Goal: Transaction & Acquisition: Purchase product/service

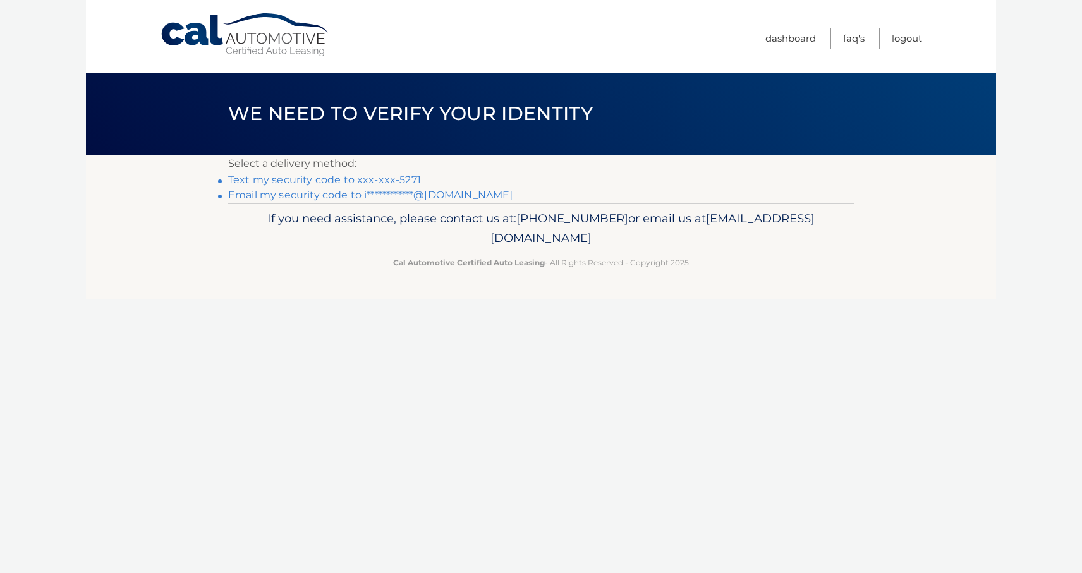
click at [425, 192] on link "**********" at bounding box center [370, 195] width 284 height 12
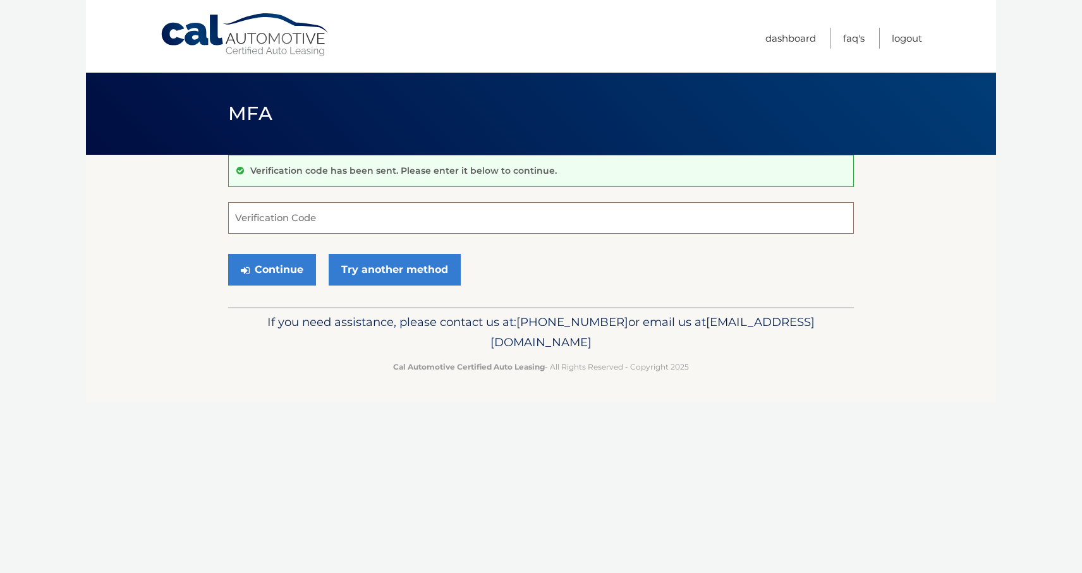
click at [347, 218] on input "Verification Code" at bounding box center [540, 218] width 625 height 32
paste input "530025"
click at [256, 281] on button "Continue" at bounding box center [272, 270] width 88 height 32
click at [261, 271] on button "Continue" at bounding box center [272, 270] width 88 height 32
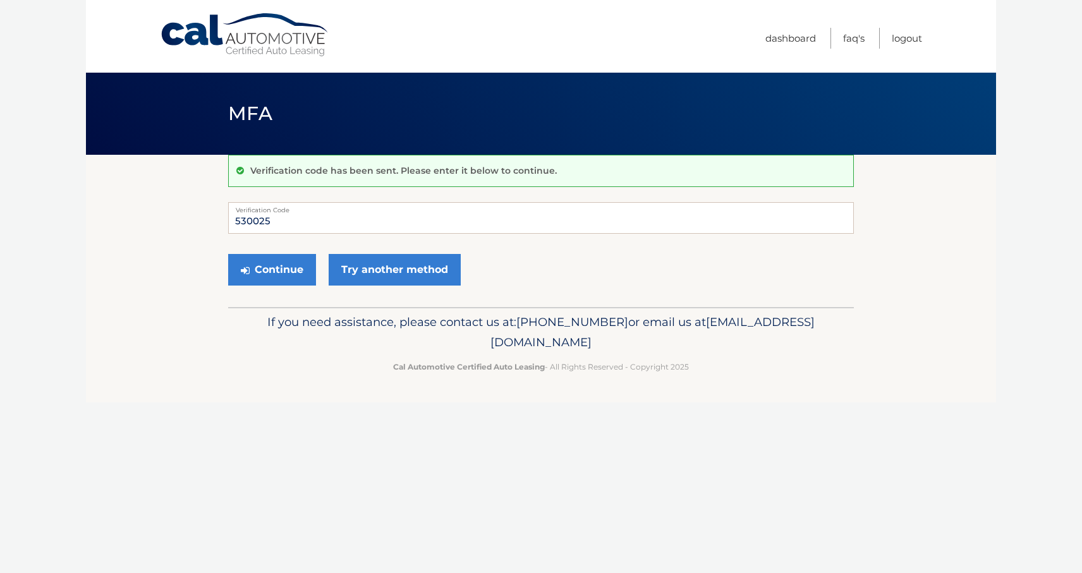
click at [284, 206] on label "Verification Code" at bounding box center [540, 207] width 625 height 10
click at [284, 206] on input "530025" at bounding box center [540, 218] width 625 height 32
click at [284, 222] on input "530025" at bounding box center [540, 218] width 625 height 32
type input "530025"
click at [228, 254] on button "Continue" at bounding box center [272, 270] width 88 height 32
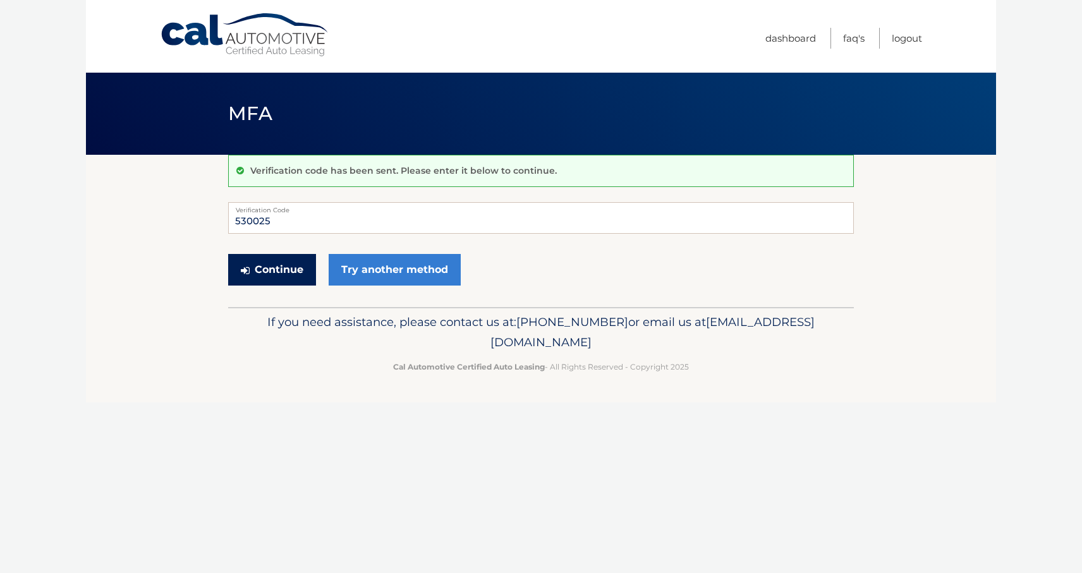
click at [258, 260] on button "Continue" at bounding box center [272, 270] width 88 height 32
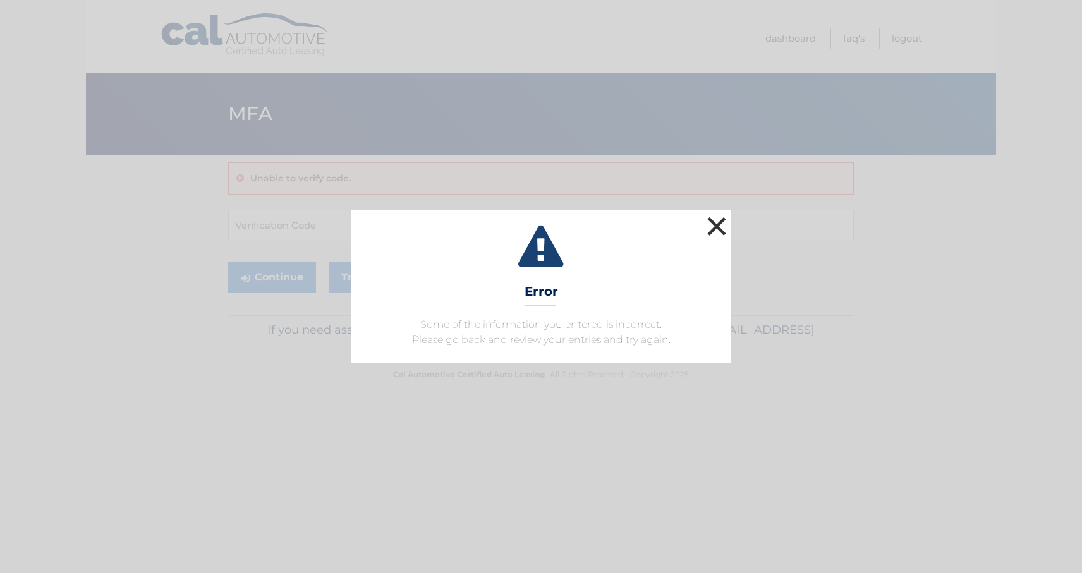
click at [721, 219] on button "×" at bounding box center [716, 226] width 25 height 25
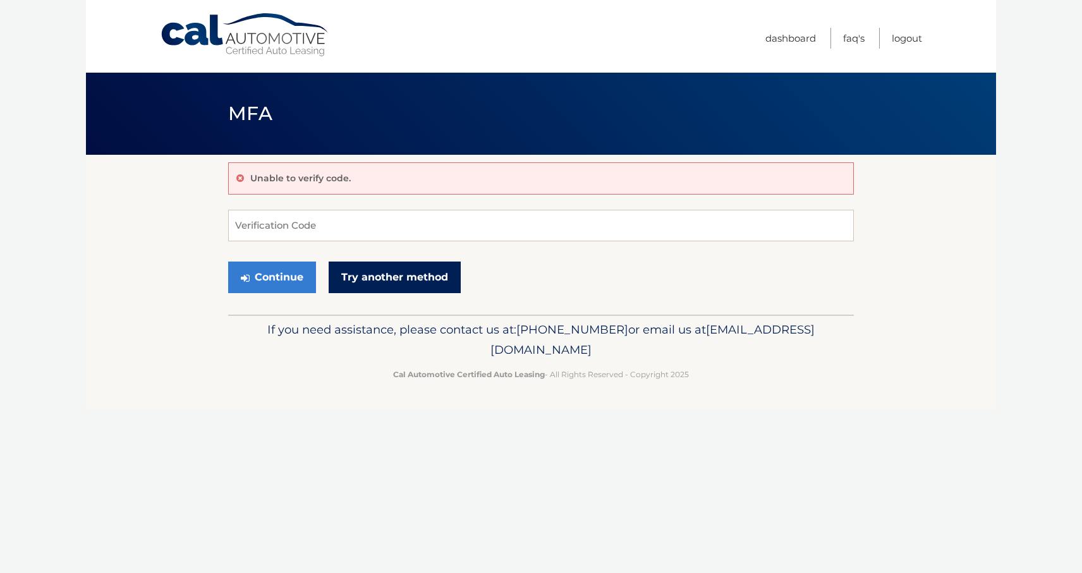
click at [373, 277] on link "Try another method" at bounding box center [395, 278] width 132 height 32
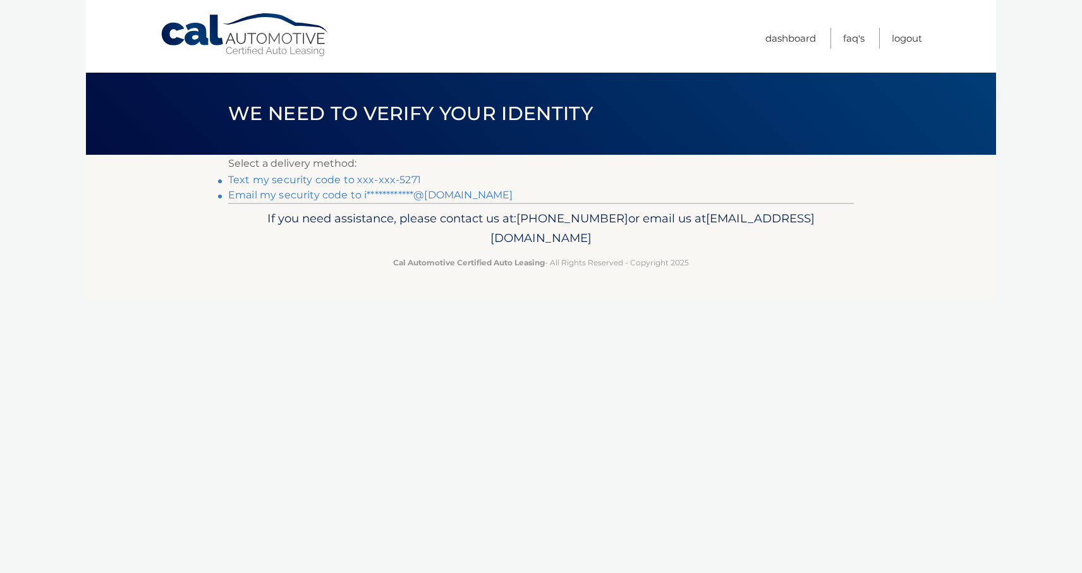
click at [327, 195] on link "**********" at bounding box center [370, 195] width 284 height 12
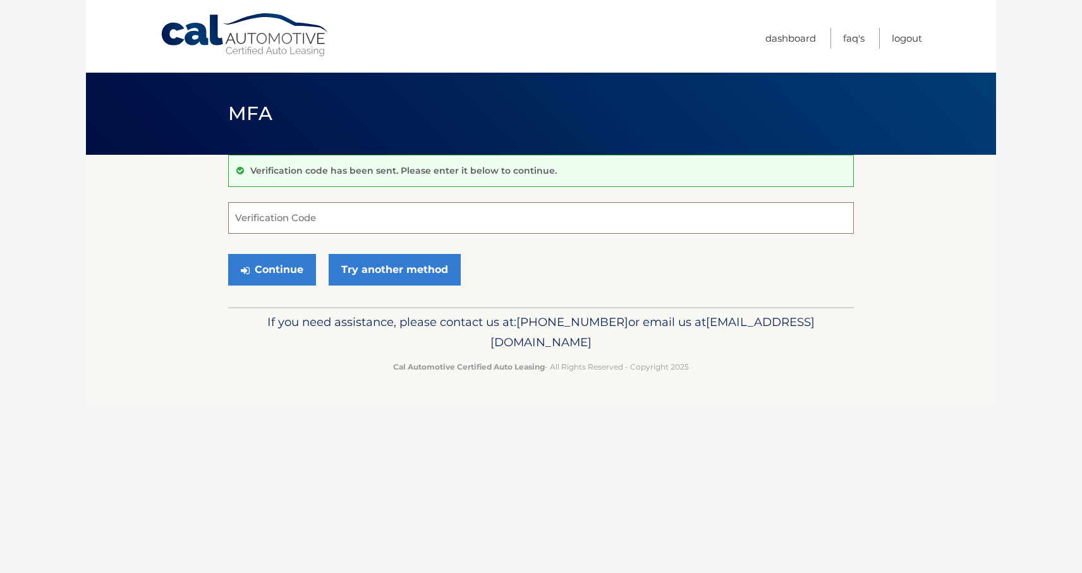
click at [294, 213] on input "Verification Code" at bounding box center [540, 218] width 625 height 32
type input "537989"
click at [262, 267] on button "Continue" at bounding box center [272, 270] width 88 height 32
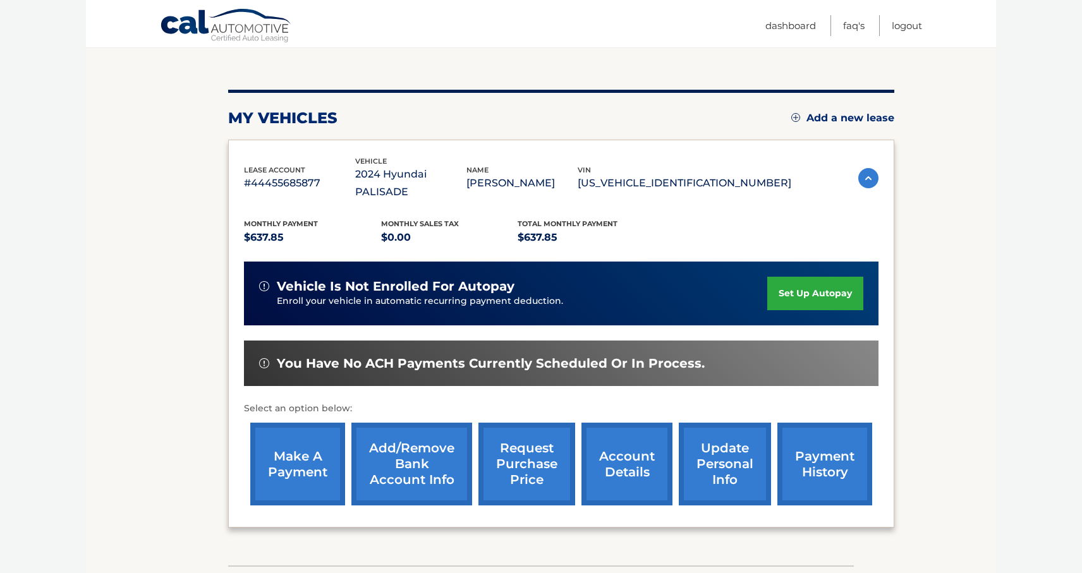
scroll to position [130, 0]
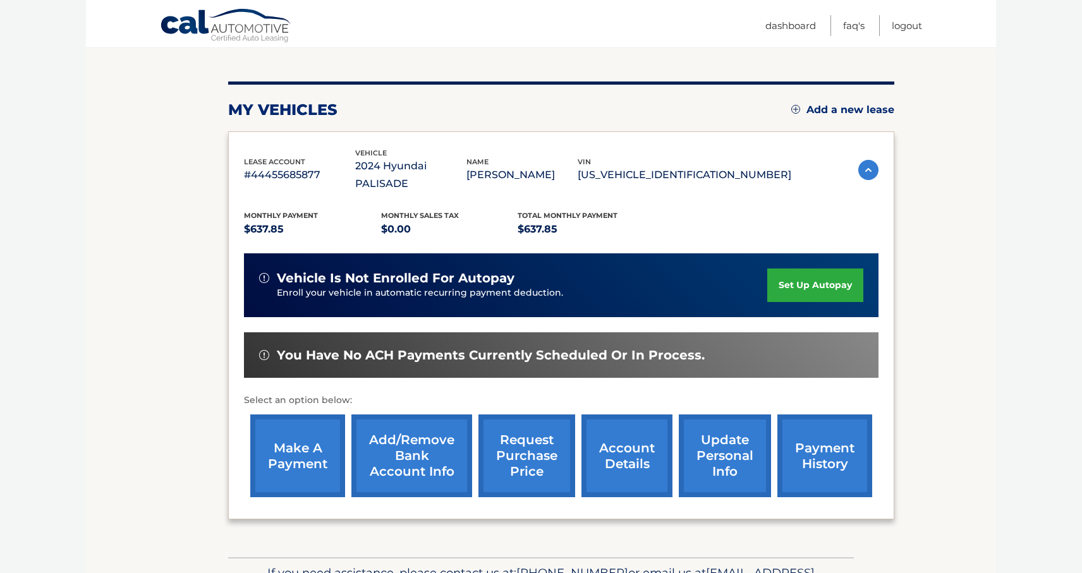
click at [312, 443] on link "make a payment" at bounding box center [297, 455] width 95 height 83
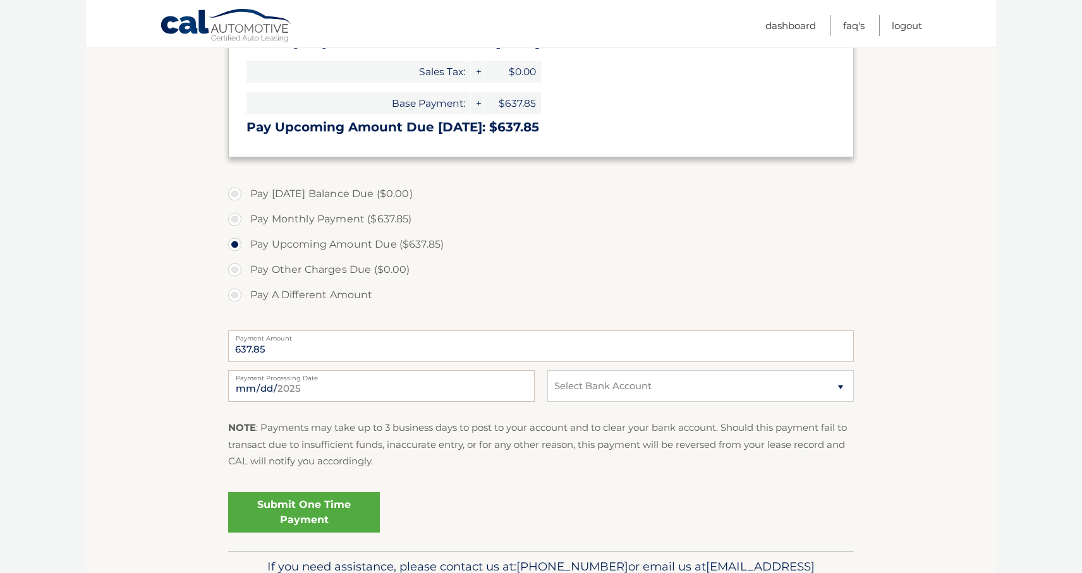
scroll to position [266, 0]
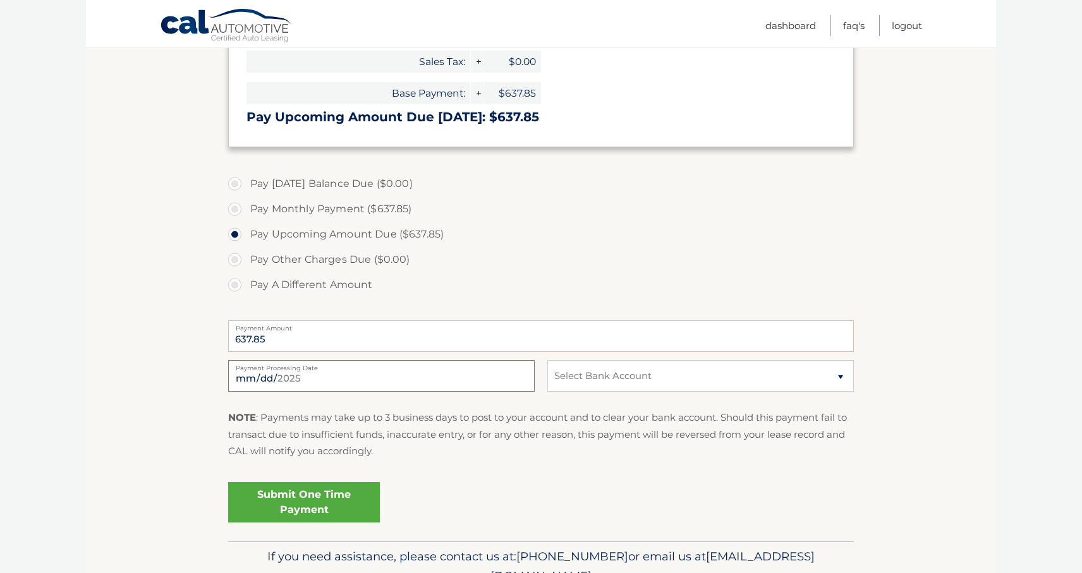
click at [325, 383] on input "[DATE]" at bounding box center [381, 376] width 306 height 32
click at [326, 379] on input "[DATE]" at bounding box center [381, 376] width 306 height 32
type input "[DATE]"
click at [323, 507] on link "Submit One Time Payment" at bounding box center [304, 502] width 152 height 40
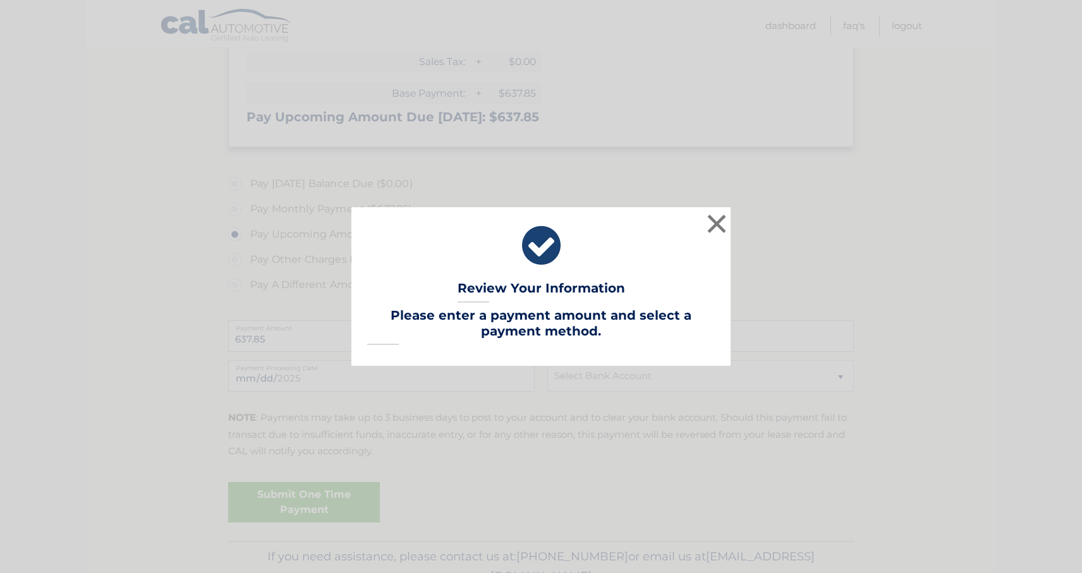
click at [733, 220] on div "× Review Your Information Lease Account #: 44455685877 Payment Amount: Payment …" at bounding box center [540, 286] width 1071 height 159
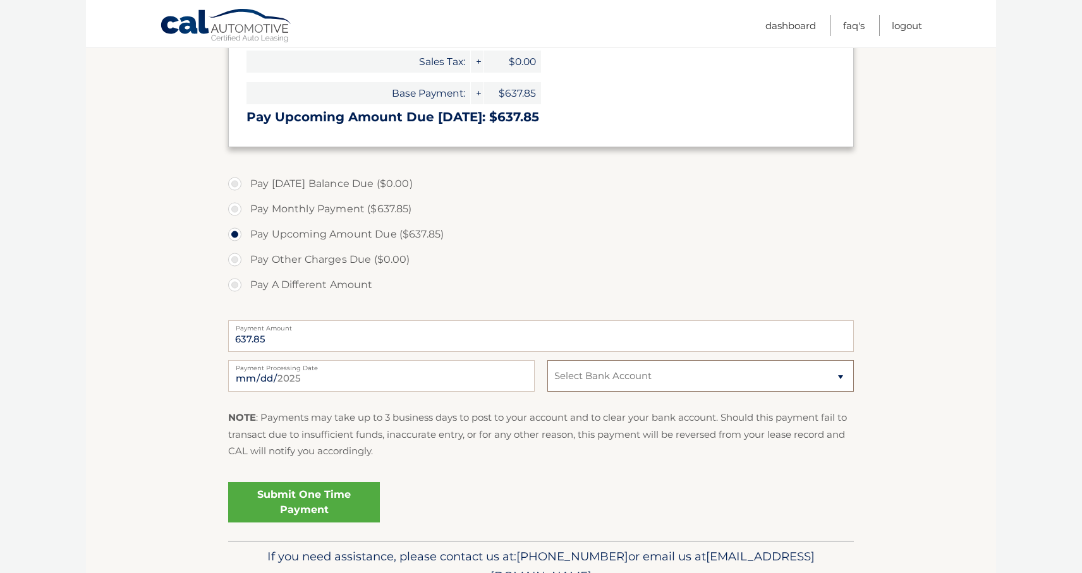
click at [569, 371] on select "Select Bank Account Checking APPLE BANK FOR SAVINGS *****2177 Checking CITIBANK…" at bounding box center [700, 376] width 306 height 32
select select "OWNmMmI3MWEtMDk2NC00ZDVjLTg2NWItYTU1YjBjZmZkMzMw"
click at [547, 360] on select "Select Bank Account Checking APPLE BANK FOR SAVINGS *****2177 Checking CITIBANK…" at bounding box center [700, 376] width 306 height 32
click at [351, 507] on link "Submit One Time Payment" at bounding box center [304, 502] width 152 height 40
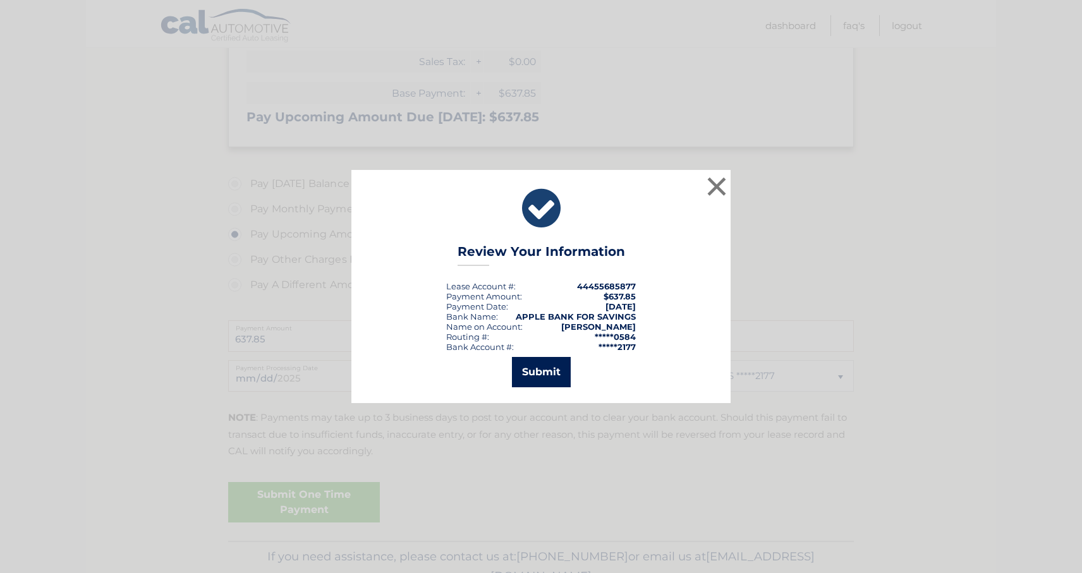
click at [531, 370] on button "Submit" at bounding box center [541, 372] width 59 height 30
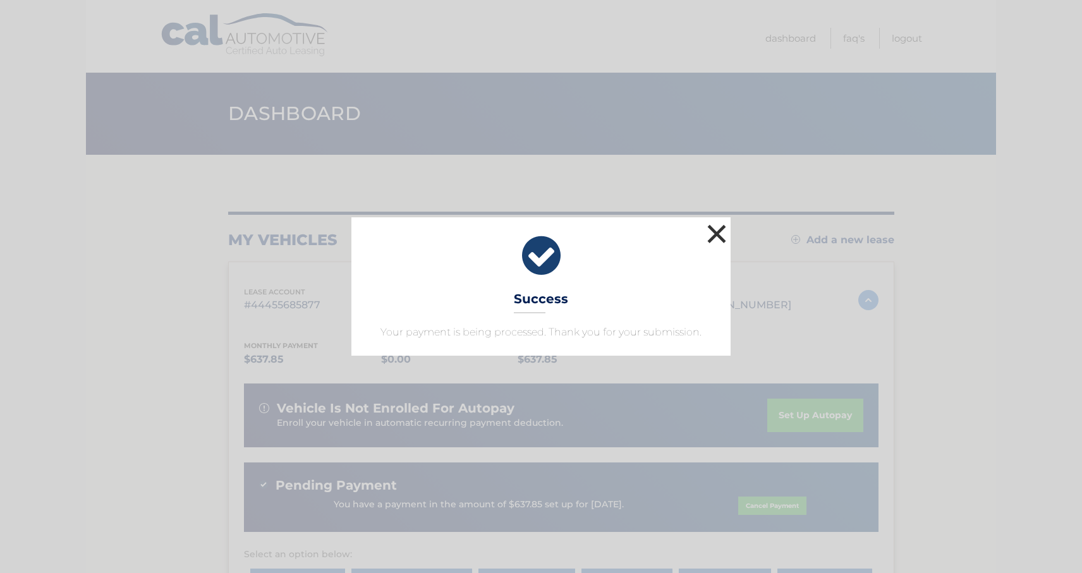
click at [713, 234] on button "×" at bounding box center [716, 233] width 25 height 25
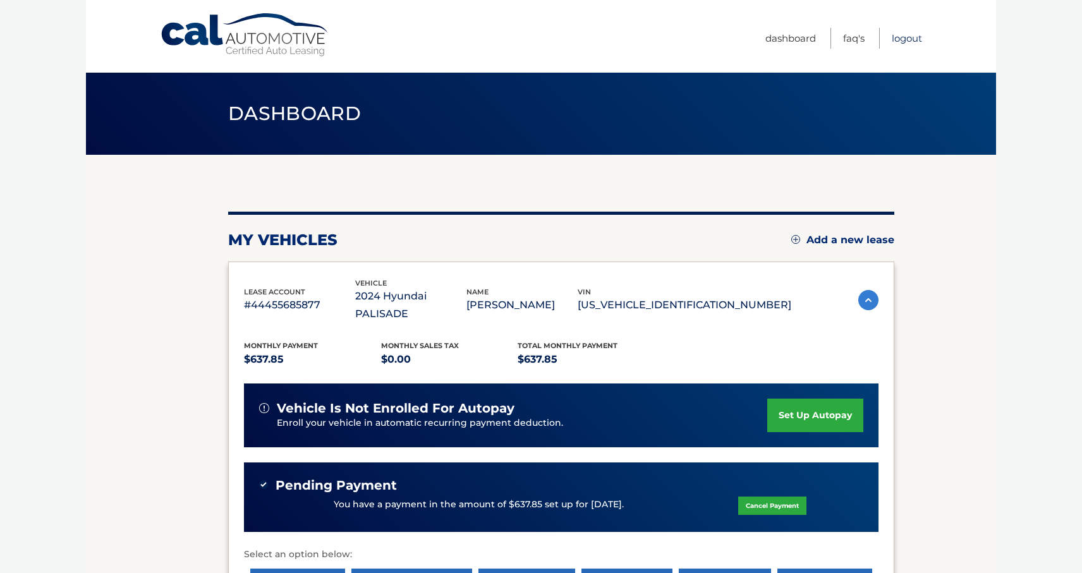
click at [895, 35] on link "Logout" at bounding box center [906, 38] width 30 height 21
